Goal: Transaction & Acquisition: Purchase product/service

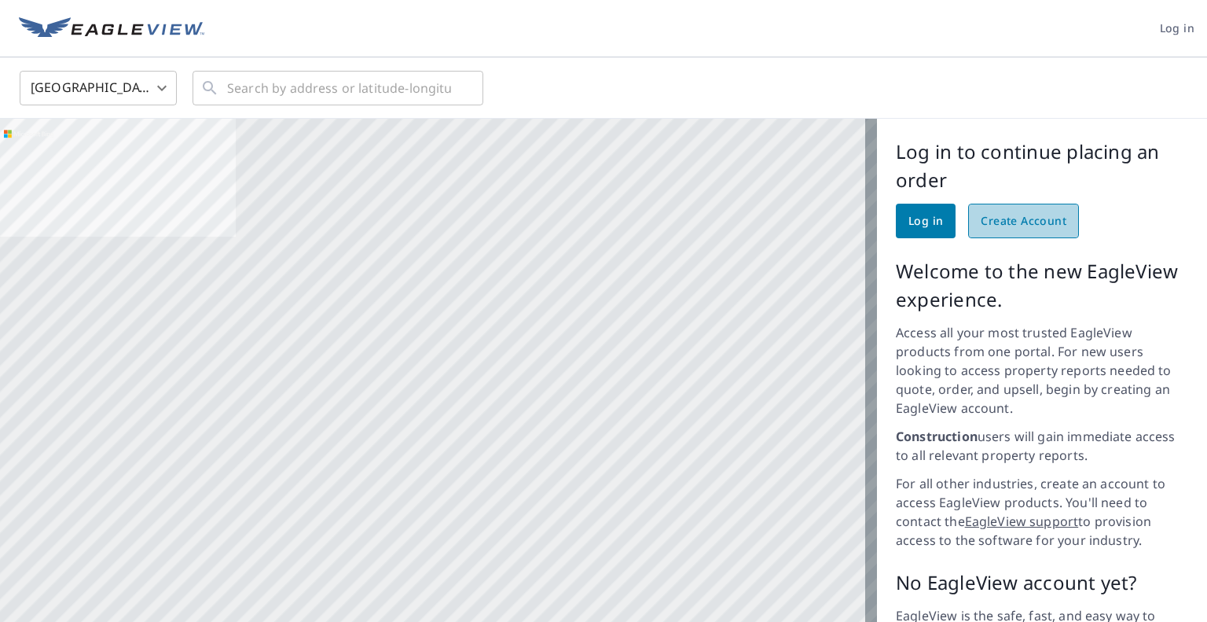
click at [1027, 221] on span "Create Account" at bounding box center [1024, 221] width 86 height 20
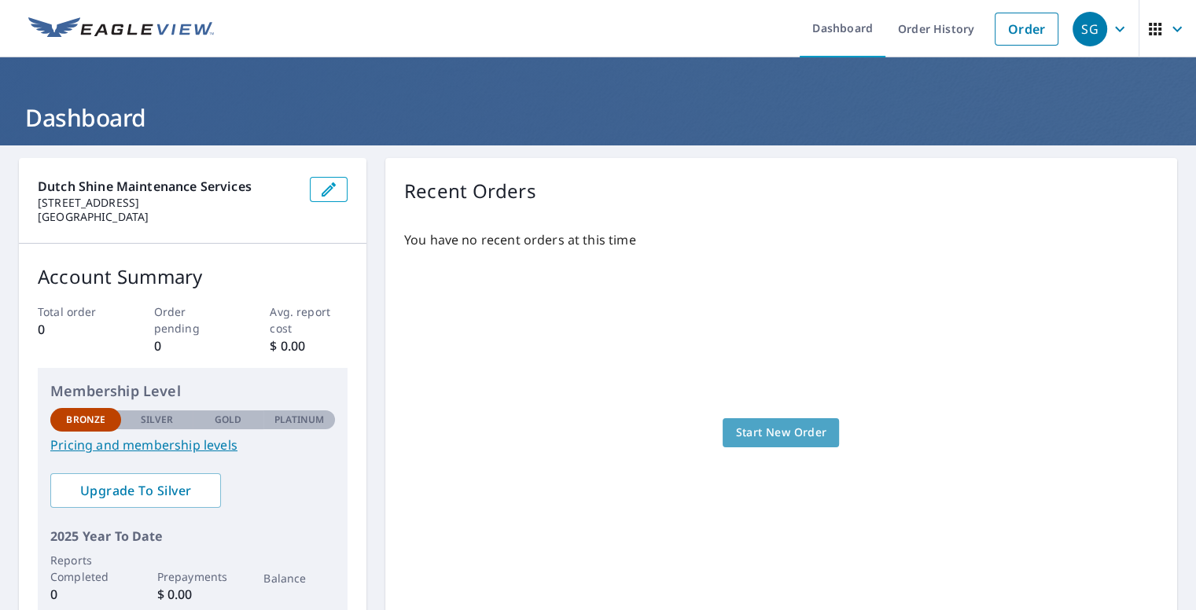
click at [744, 435] on span "Start New Order" at bounding box center [780, 433] width 91 height 20
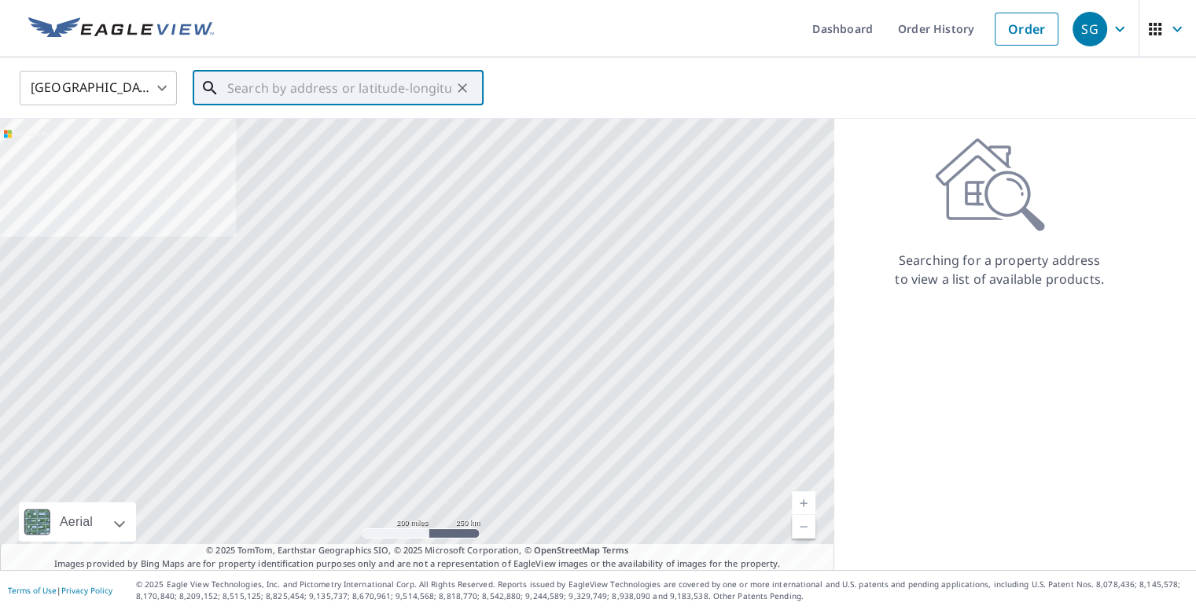
click at [362, 91] on input "text" at bounding box center [339, 88] width 224 height 44
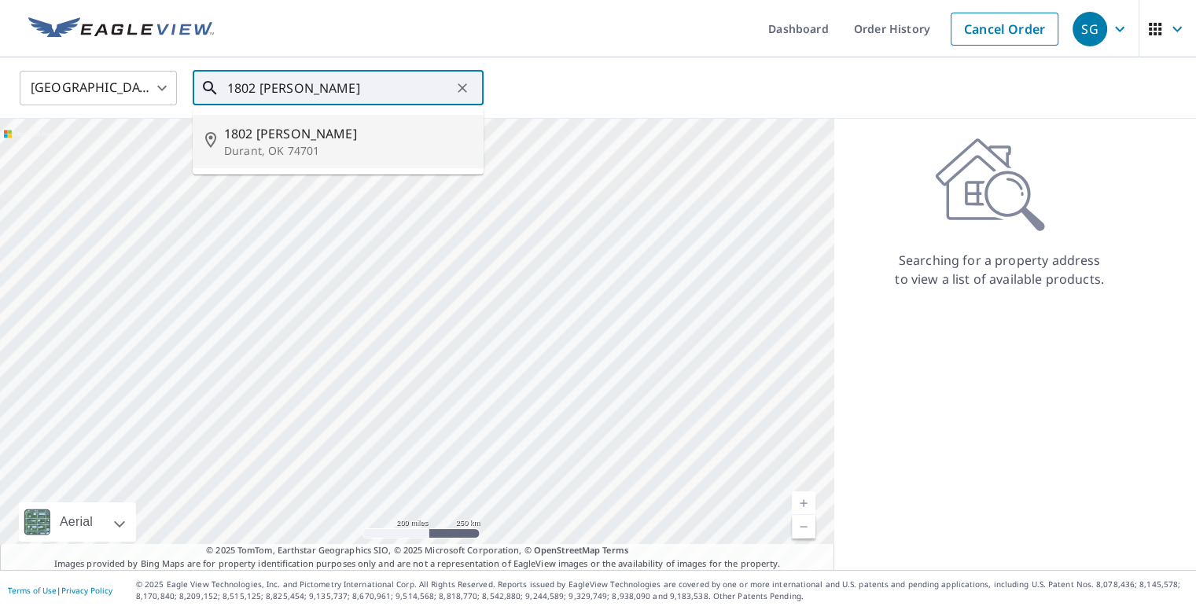
click at [304, 138] on span "1802 [PERSON_NAME]" at bounding box center [347, 133] width 247 height 19
type input "1802 Chukka Hina Durant, OK 74701"
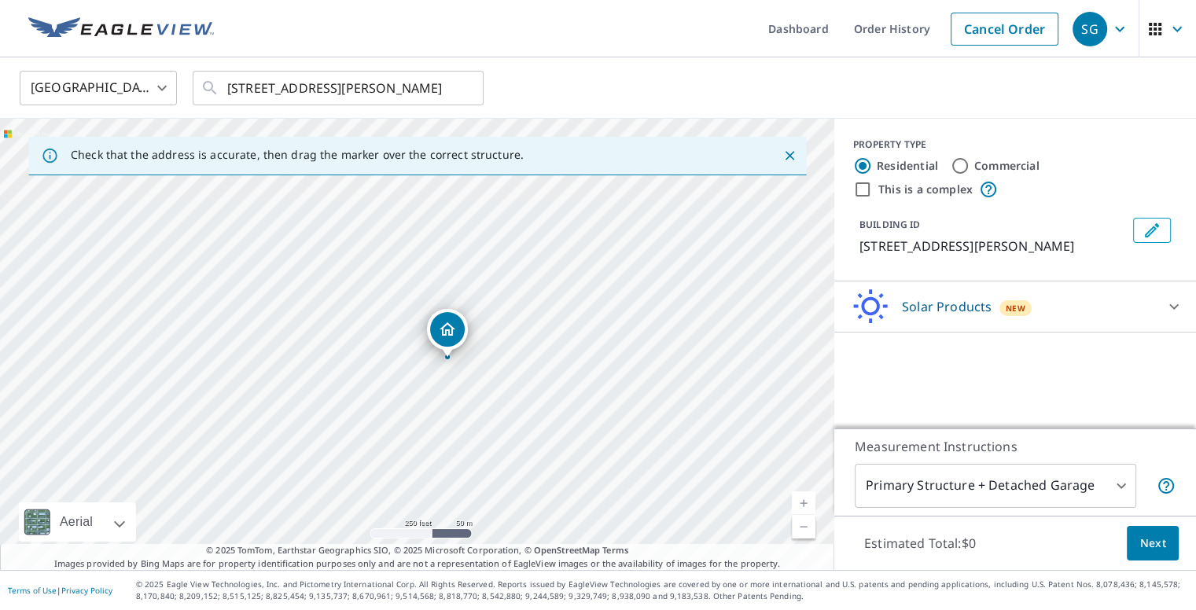
drag, startPoint x: 412, startPoint y: 320, endPoint x: 442, endPoint y: 329, distance: 31.3
click at [1118, 502] on body "SG SG Dashboard Order History Cancel Order SG United States US ​ 1802 Chukka Hi…" at bounding box center [598, 305] width 1196 height 610
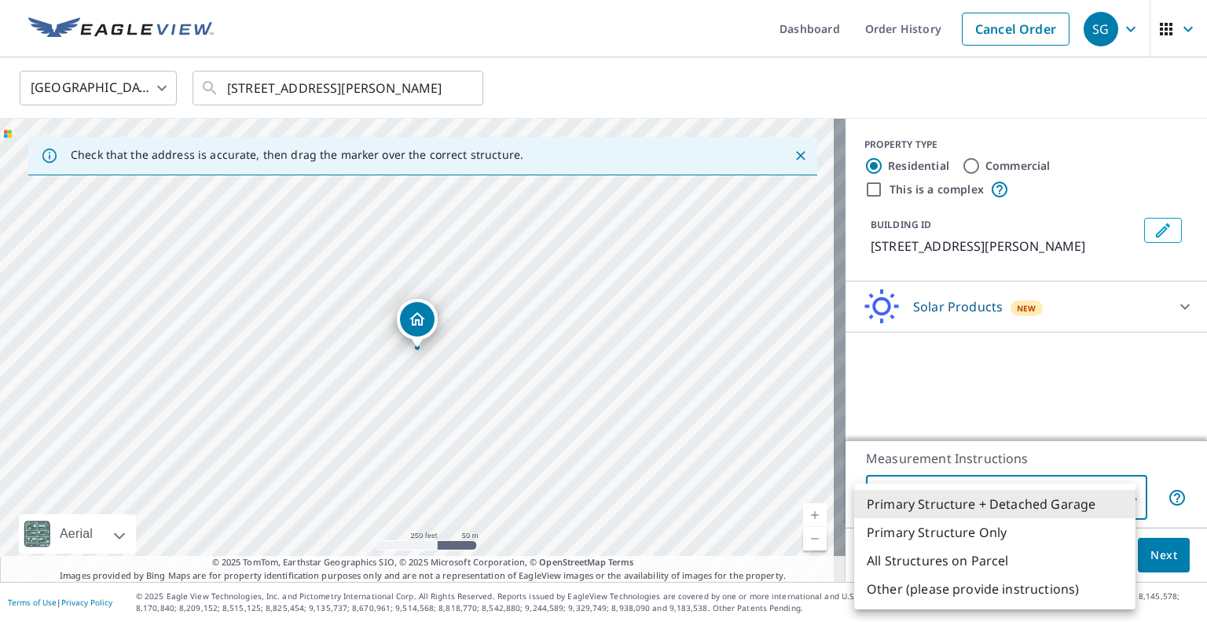
click at [1118, 502] on li "Primary Structure + Detached Garage" at bounding box center [994, 504] width 281 height 28
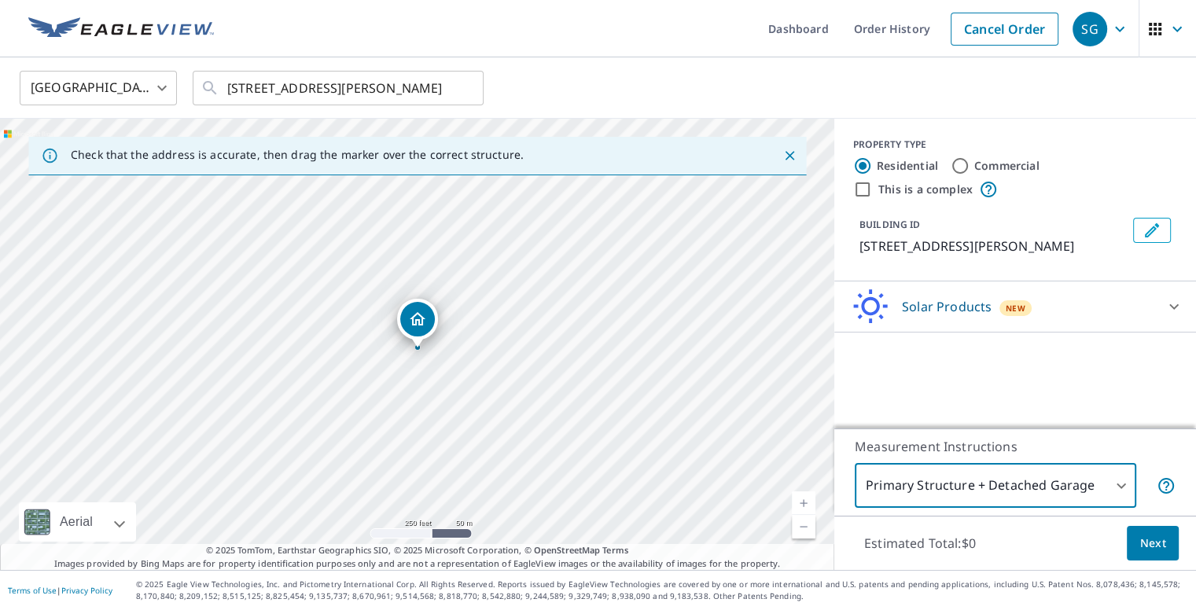
click at [1118, 502] on body "SG SG Dashboard Order History Cancel Order SG United States US ​ 1802 Chukka Hi…" at bounding box center [598, 305] width 1196 height 610
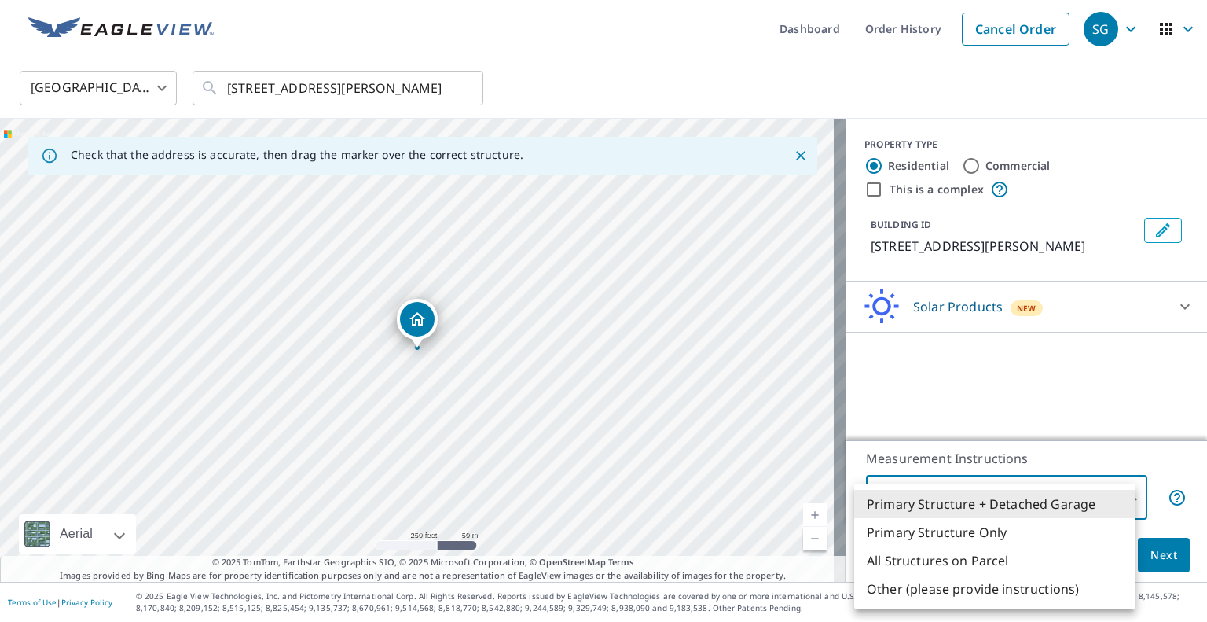
click at [1102, 407] on div at bounding box center [603, 311] width 1207 height 622
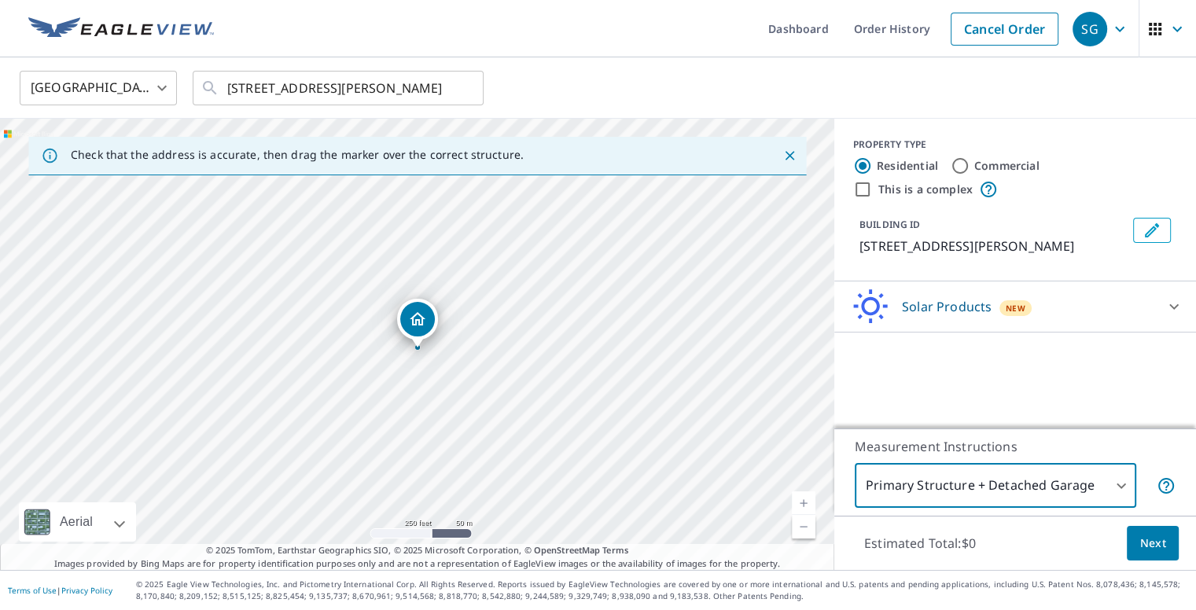
click at [799, 513] on link "Current Level 17, Zoom In" at bounding box center [804, 503] width 24 height 24
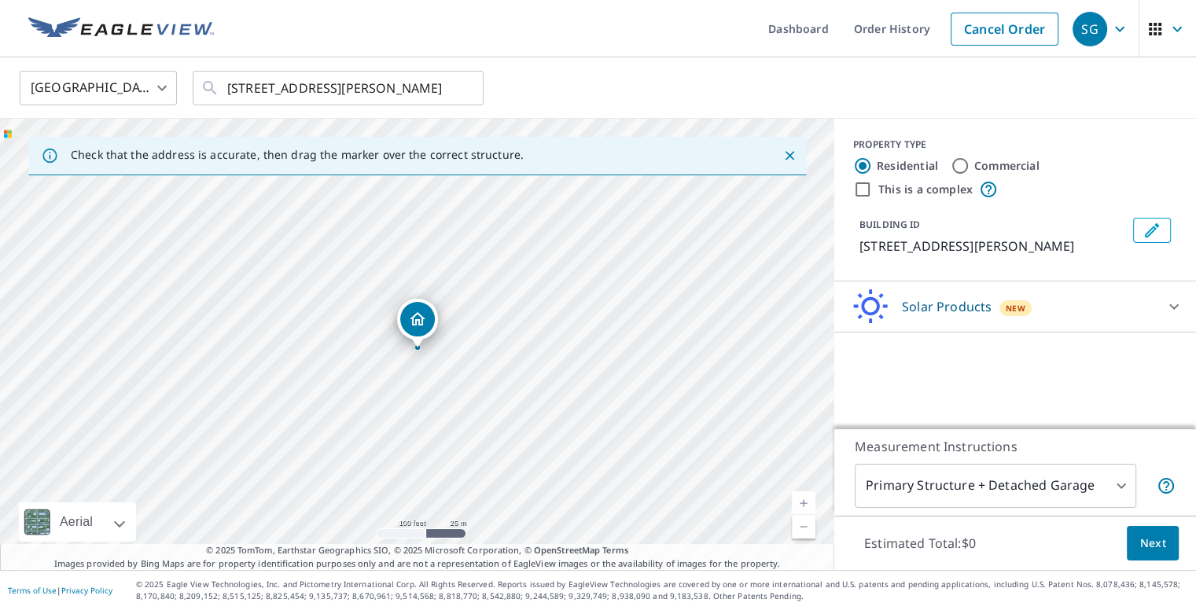
click at [799, 513] on link "Current Level 18, Zoom In" at bounding box center [804, 503] width 24 height 24
click at [799, 513] on link "Current Level 19, Zoom In" at bounding box center [804, 503] width 24 height 24
drag, startPoint x: 718, startPoint y: 408, endPoint x: 143, endPoint y: 365, distance: 577.0
click at [143, 365] on div "1802 Chukka Hina Durant, OK 74701" at bounding box center [417, 344] width 834 height 451
drag, startPoint x: 237, startPoint y: 367, endPoint x: 277, endPoint y: 298, distance: 80.0
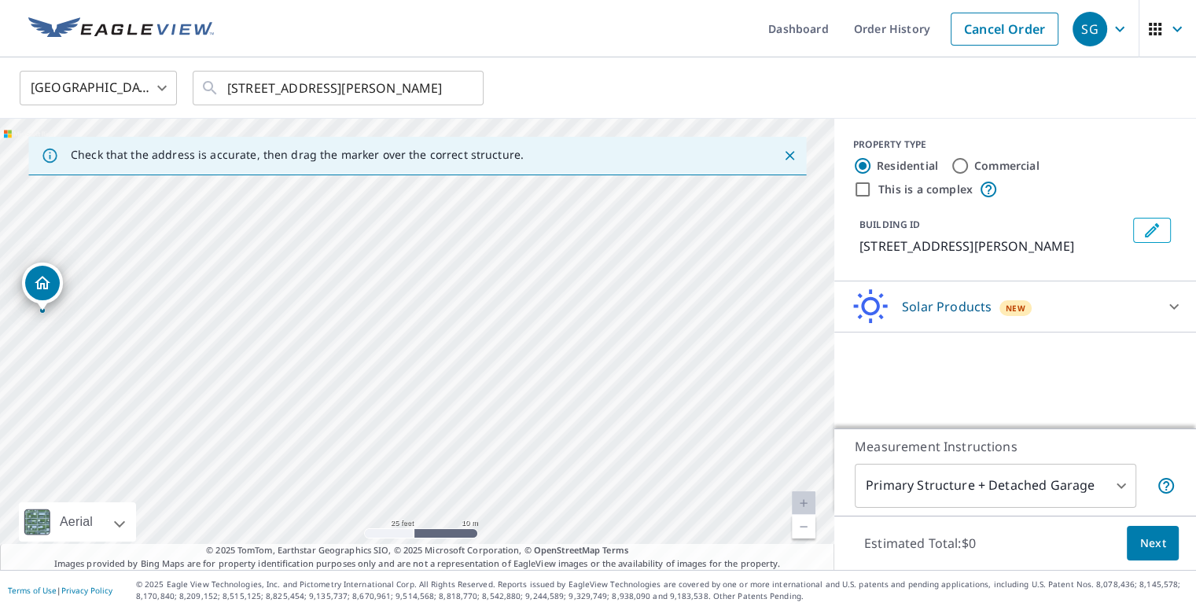
click at [277, 298] on div "1802 Chukka Hina Durant, OK 74701" at bounding box center [417, 344] width 834 height 451
click at [446, 542] on div "1802 Chukka Hina Durant, OK 74701" at bounding box center [417, 344] width 834 height 451
click at [803, 513] on link "Current Level 20, Zoom In Disabled" at bounding box center [804, 503] width 24 height 24
drag, startPoint x: 264, startPoint y: 314, endPoint x: 612, endPoint y: 551, distance: 421.0
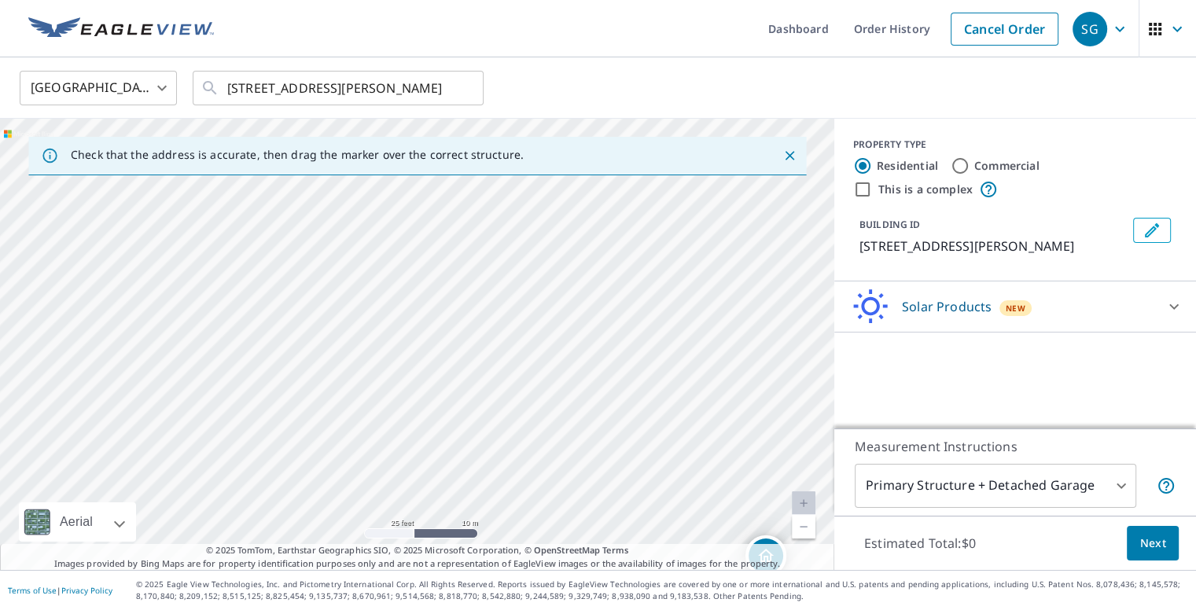
click at [612, 551] on div "1802 Chukka Hina Durant, OK 74701" at bounding box center [417, 344] width 834 height 451
drag, startPoint x: 529, startPoint y: 425, endPoint x: 40, endPoint y: 249, distance: 519.7
click at [40, 249] on div "1802 Chukka Hina Durant, OK 74701" at bounding box center [417, 344] width 834 height 451
drag, startPoint x: 508, startPoint y: 391, endPoint x: 511, endPoint y: 360, distance: 31.6
click at [511, 360] on div "1802 Chukka Hina Durant, OK 74701" at bounding box center [417, 344] width 834 height 451
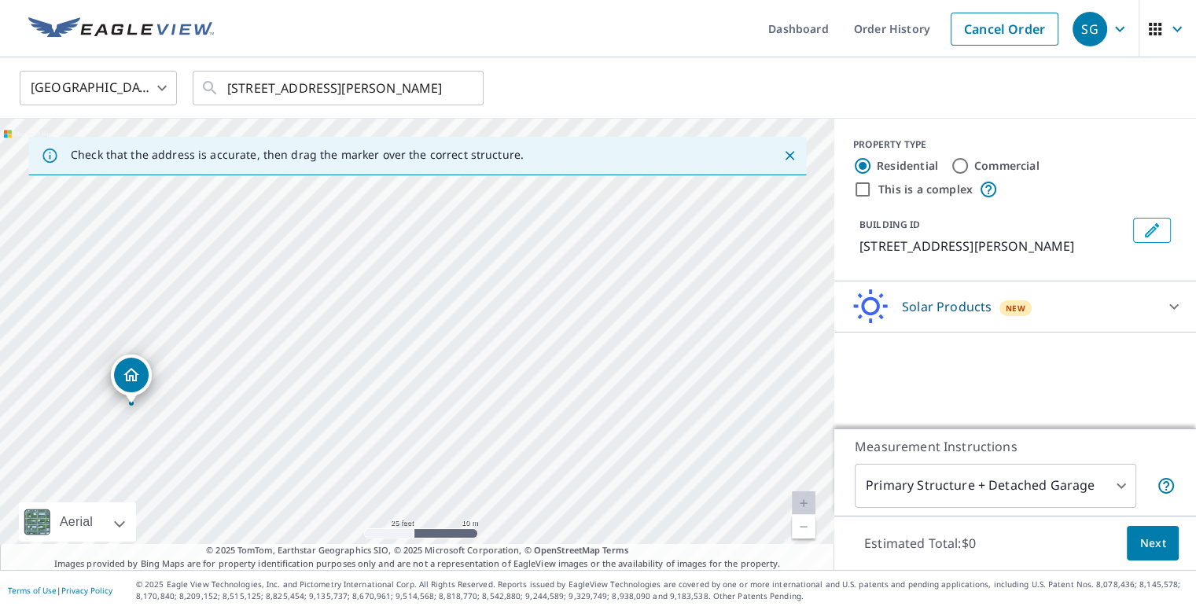
drag, startPoint x: 532, startPoint y: 373, endPoint x: 399, endPoint y: 400, distance: 136.3
click at [399, 400] on div "1802 Chukka Hina Durant, OK 74701" at bounding box center [417, 344] width 834 height 451
click at [959, 160] on input "Commercial" at bounding box center [959, 165] width 19 height 19
radio input "true"
type input "4"
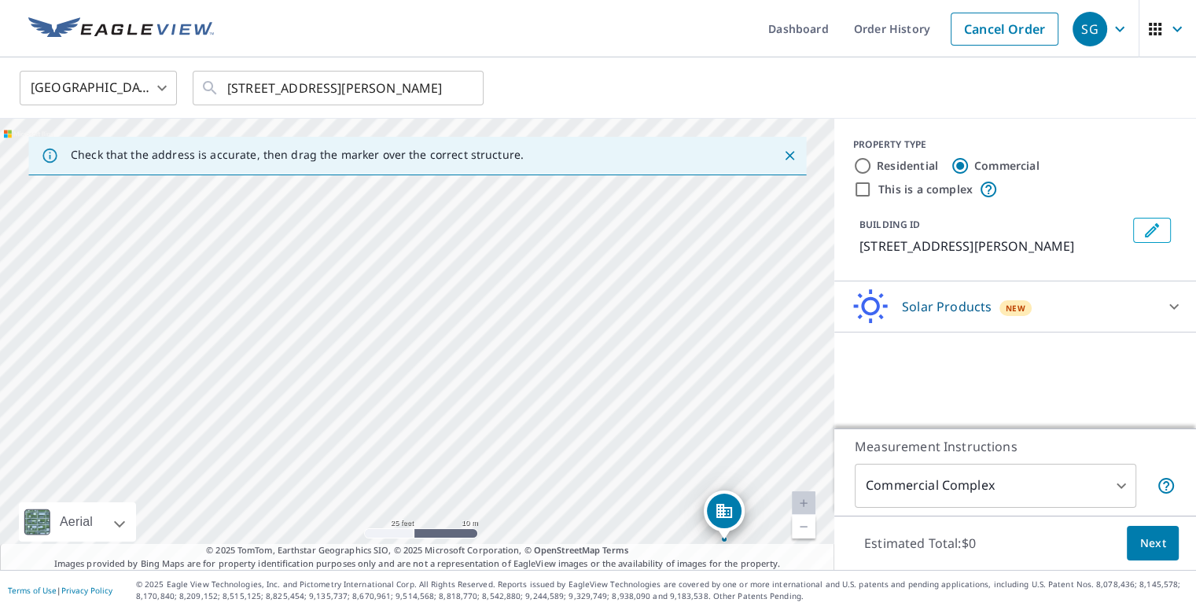
drag, startPoint x: 552, startPoint y: 406, endPoint x: 874, endPoint y: 524, distance: 343.2
click at [874, 524] on div "Check that the address is accurate, then drag the marker over the correct struc…" at bounding box center [598, 344] width 1196 height 451
drag, startPoint x: 262, startPoint y: 237, endPoint x: 313, endPoint y: 281, distance: 67.4
click at [313, 281] on div "1802 Chukka Hina Durant, OK 74701" at bounding box center [417, 344] width 834 height 451
drag, startPoint x: 296, startPoint y: 243, endPoint x: 439, endPoint y: 659, distance: 439.8
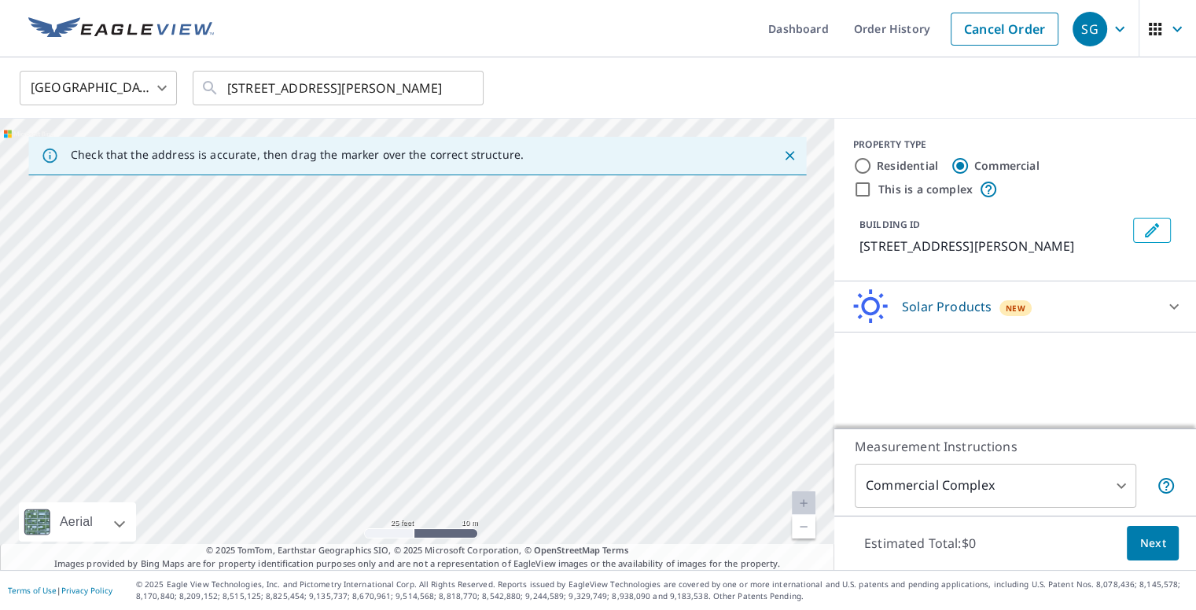
click at [439, 609] on html "SG SG Dashboard Order History Cancel Order SG United States US ​ 1802 Chukka Hi…" at bounding box center [598, 367] width 1196 height 734
drag, startPoint x: 394, startPoint y: 465, endPoint x: 616, endPoint y: 630, distance: 277.0
click at [616, 609] on html "SG SG Dashboard Order History Cancel Order SG United States US ​ 1802 Chukka Hi…" at bounding box center [598, 367] width 1196 height 734
drag, startPoint x: 420, startPoint y: 306, endPoint x: 631, endPoint y: 659, distance: 411.4
click at [631, 609] on html "SG SG Dashboard Order History Cancel Order SG United States US ​ 1802 Chukka Hi…" at bounding box center [598, 367] width 1196 height 734
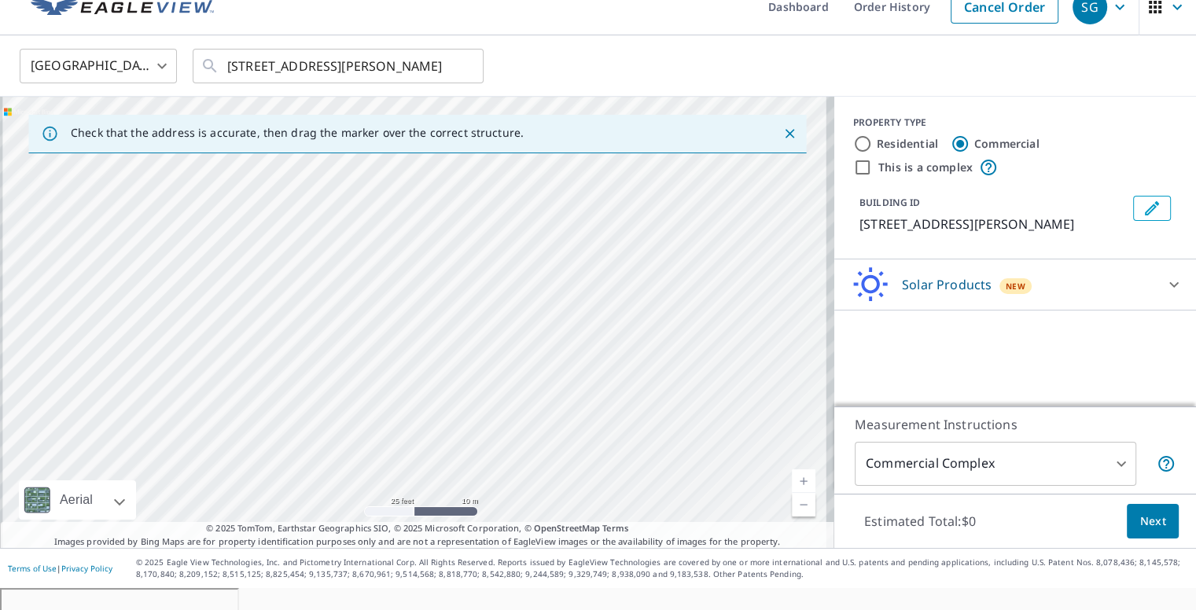
scroll to position [31, 0]
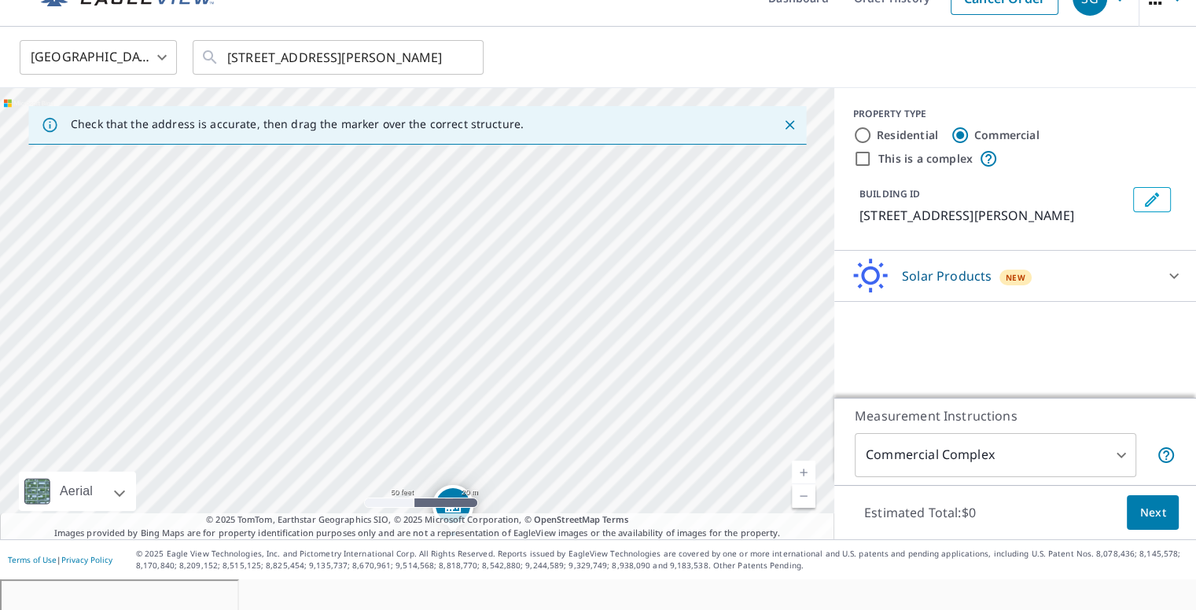
drag, startPoint x: 615, startPoint y: 539, endPoint x: 873, endPoint y: 659, distance: 284.9
click at [873, 609] on html "SG SG Dashboard Order History Cancel Order SG United States US ​ 1802 Chukka Hi…" at bounding box center [598, 336] width 1196 height 734
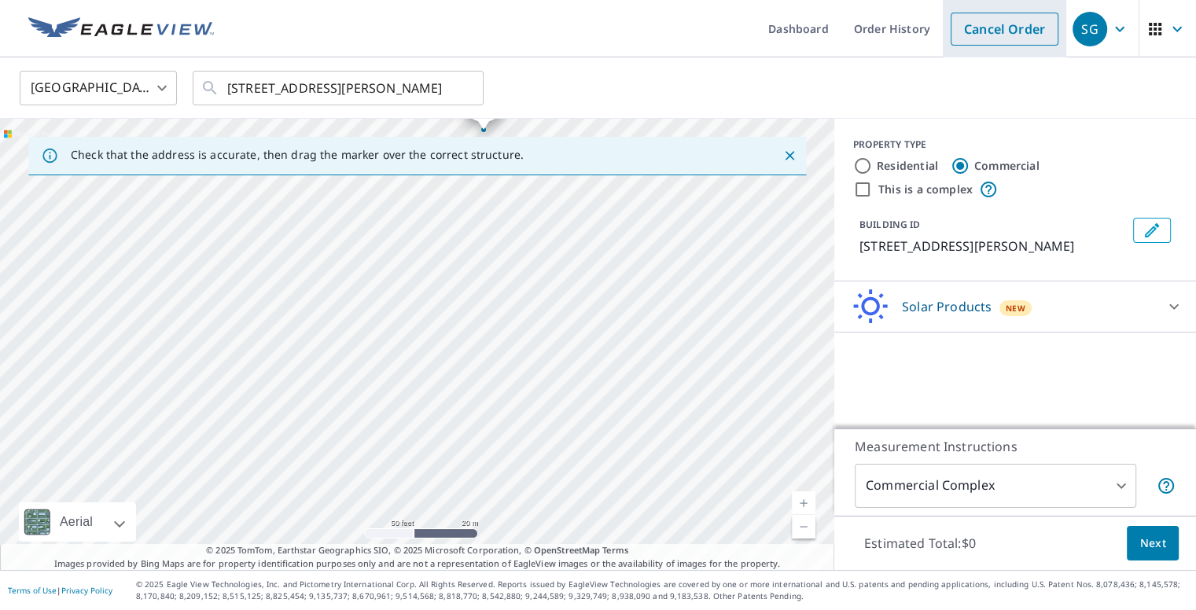
click at [994, 22] on link "Cancel Order" at bounding box center [1004, 29] width 108 height 33
